Goal: Transaction & Acquisition: Purchase product/service

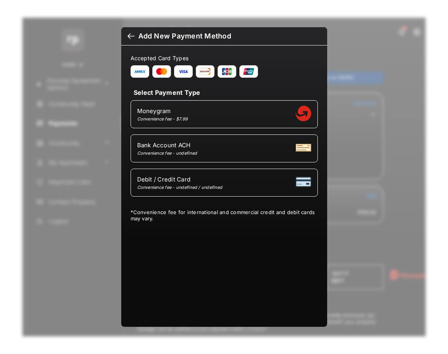
click at [247, 176] on div "Debit / Credit Card Convenience fee - undefined / undefined" at bounding box center [224, 182] width 174 height 15
select select "**"
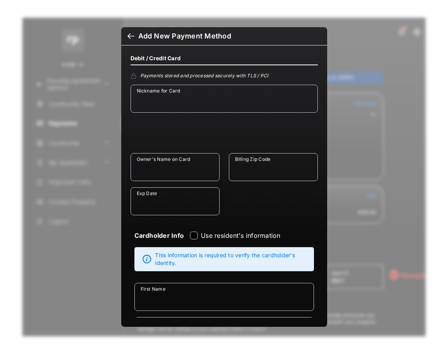
click at [127, 34] on div at bounding box center [130, 37] width 7 height 9
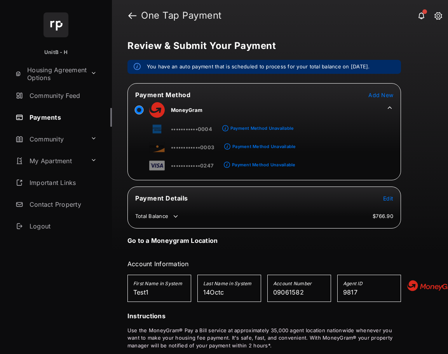
click at [231, 129] on div "Payment Method Unavailable" at bounding box center [261, 127] width 63 height 5
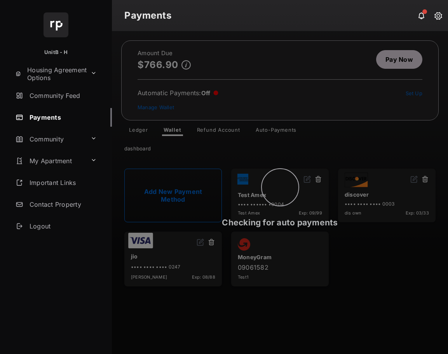
click at [191, 127] on div "Checking for auto payments" at bounding box center [280, 192] width 336 height 323
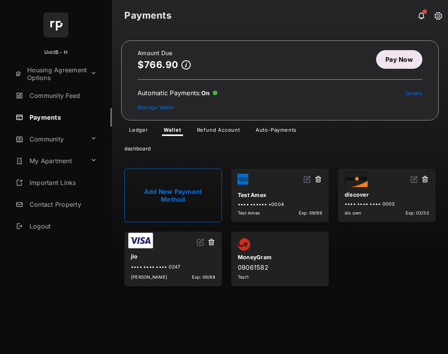
click at [399, 58] on link "Pay Now" at bounding box center [399, 59] width 46 height 19
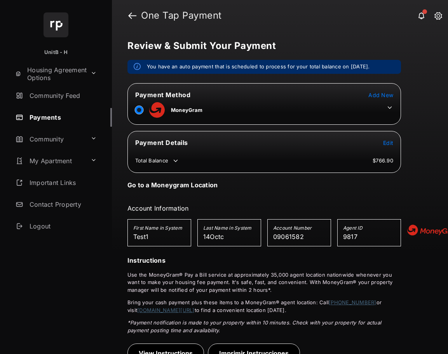
click at [391, 106] on icon at bounding box center [390, 107] width 4 height 2
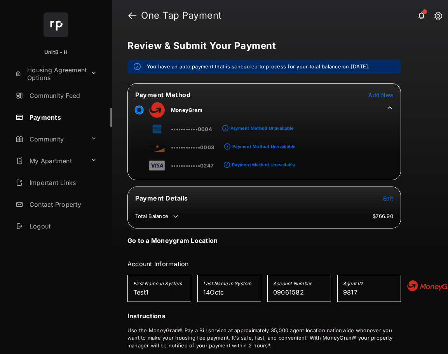
click at [195, 130] on span "•••••••••••0004" at bounding box center [191, 129] width 41 height 6
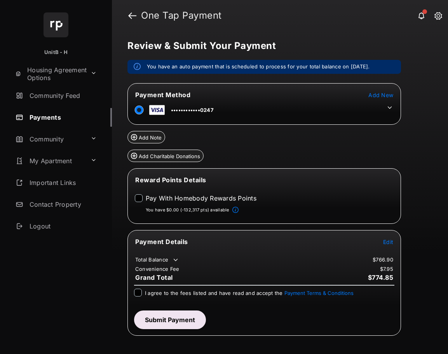
click at [389, 107] on icon at bounding box center [389, 107] width 7 height 7
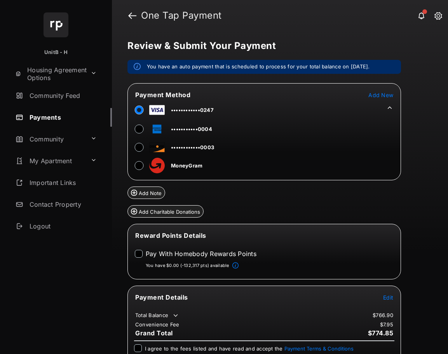
click at [383, 95] on span "Add New" at bounding box center [380, 95] width 25 height 7
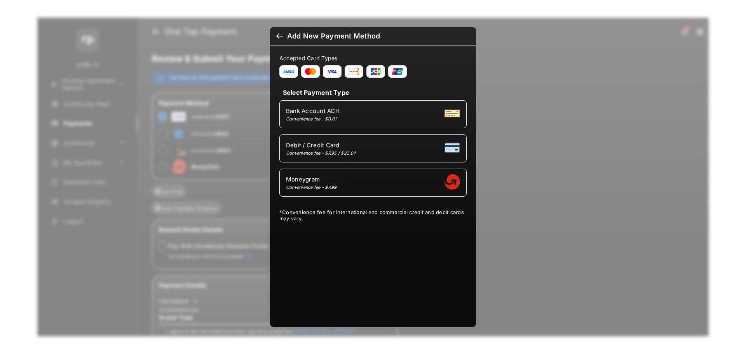
click at [278, 36] on div at bounding box center [279, 37] width 7 height 9
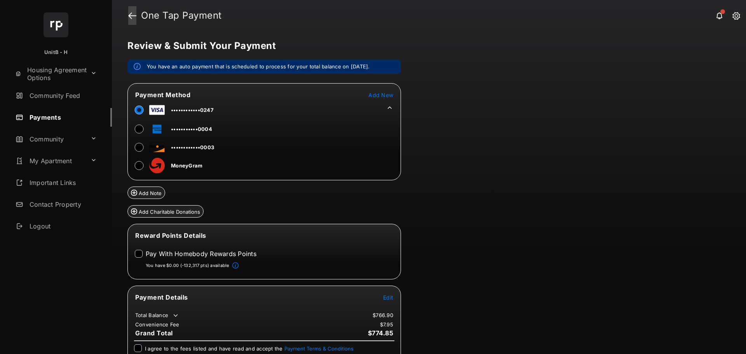
click at [131, 19] on link at bounding box center [132, 15] width 8 height 19
